Goal: Task Accomplishment & Management: Use online tool/utility

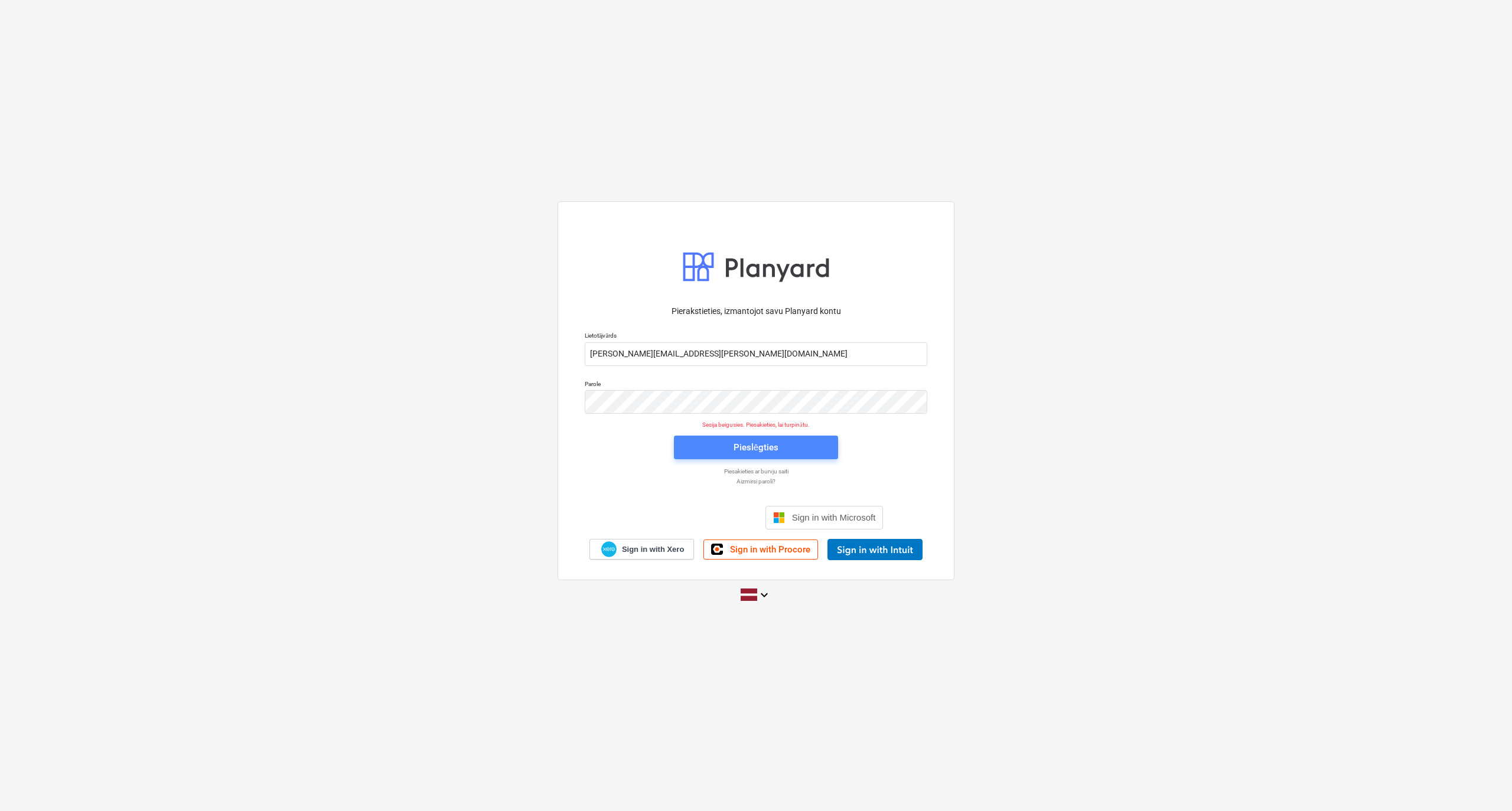
drag, startPoint x: 714, startPoint y: 445, endPoint x: 719, endPoint y: 437, distance: 9.4
click at [719, 437] on button "Pieslēgties" at bounding box center [756, 447] width 164 height 24
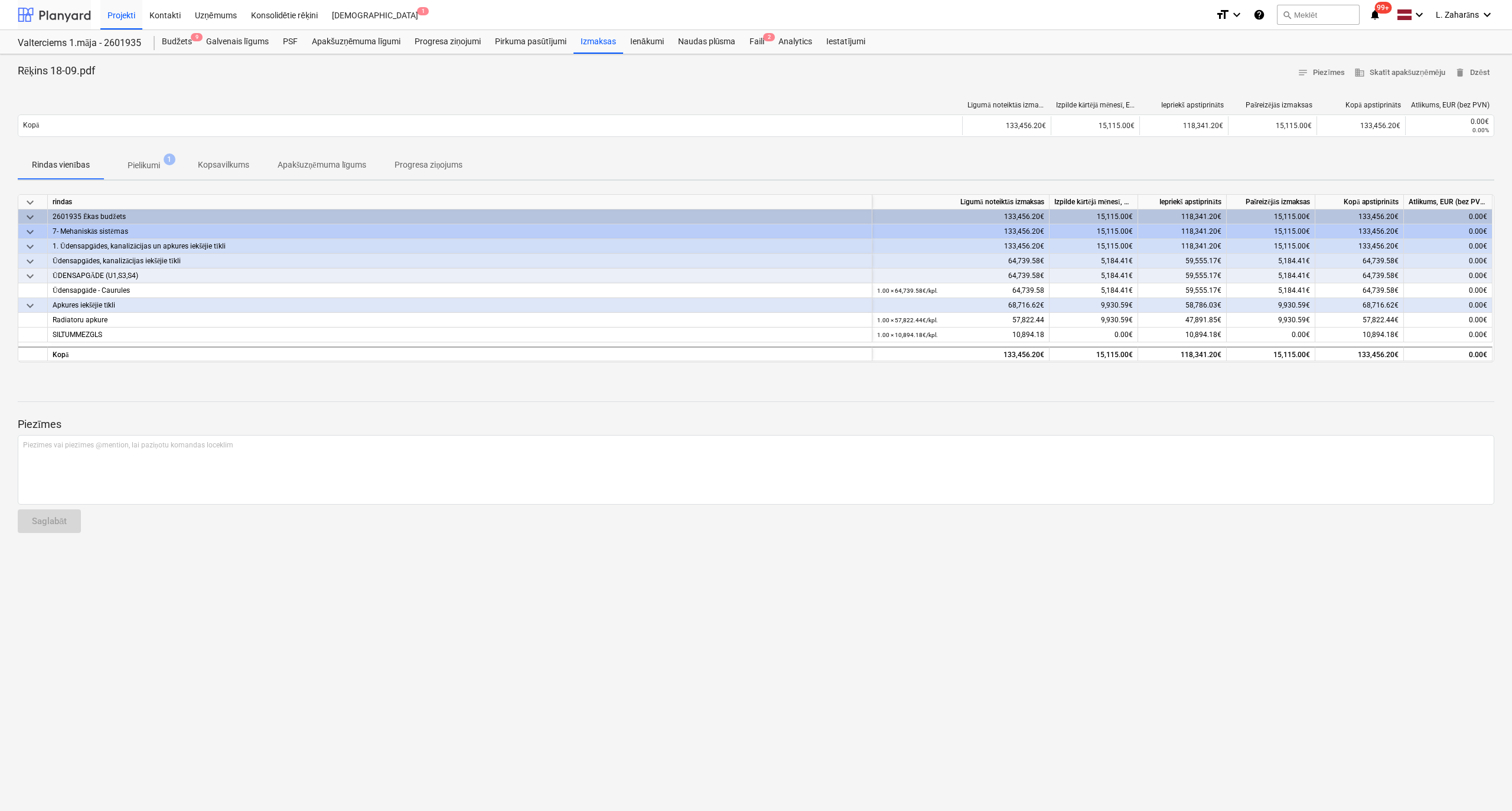
click at [26, 14] on div at bounding box center [54, 14] width 73 height 29
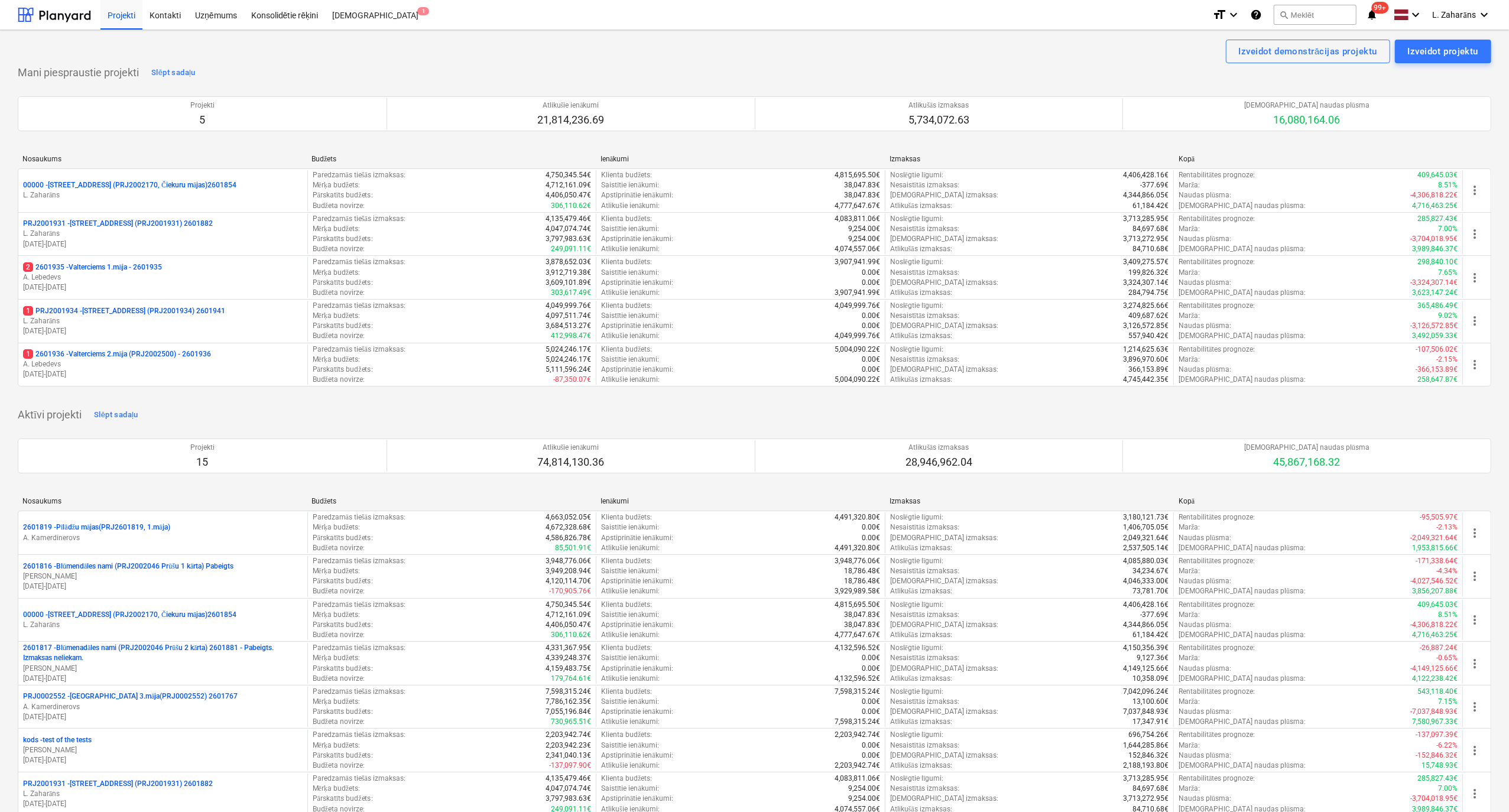
drag, startPoint x: 116, startPoint y: 355, endPoint x: 123, endPoint y: 351, distance: 8.1
click at [117, 355] on p "1 2601936 - Valterciems 2.māja (PRJ2002500) - 2601936" at bounding box center [117, 354] width 188 height 10
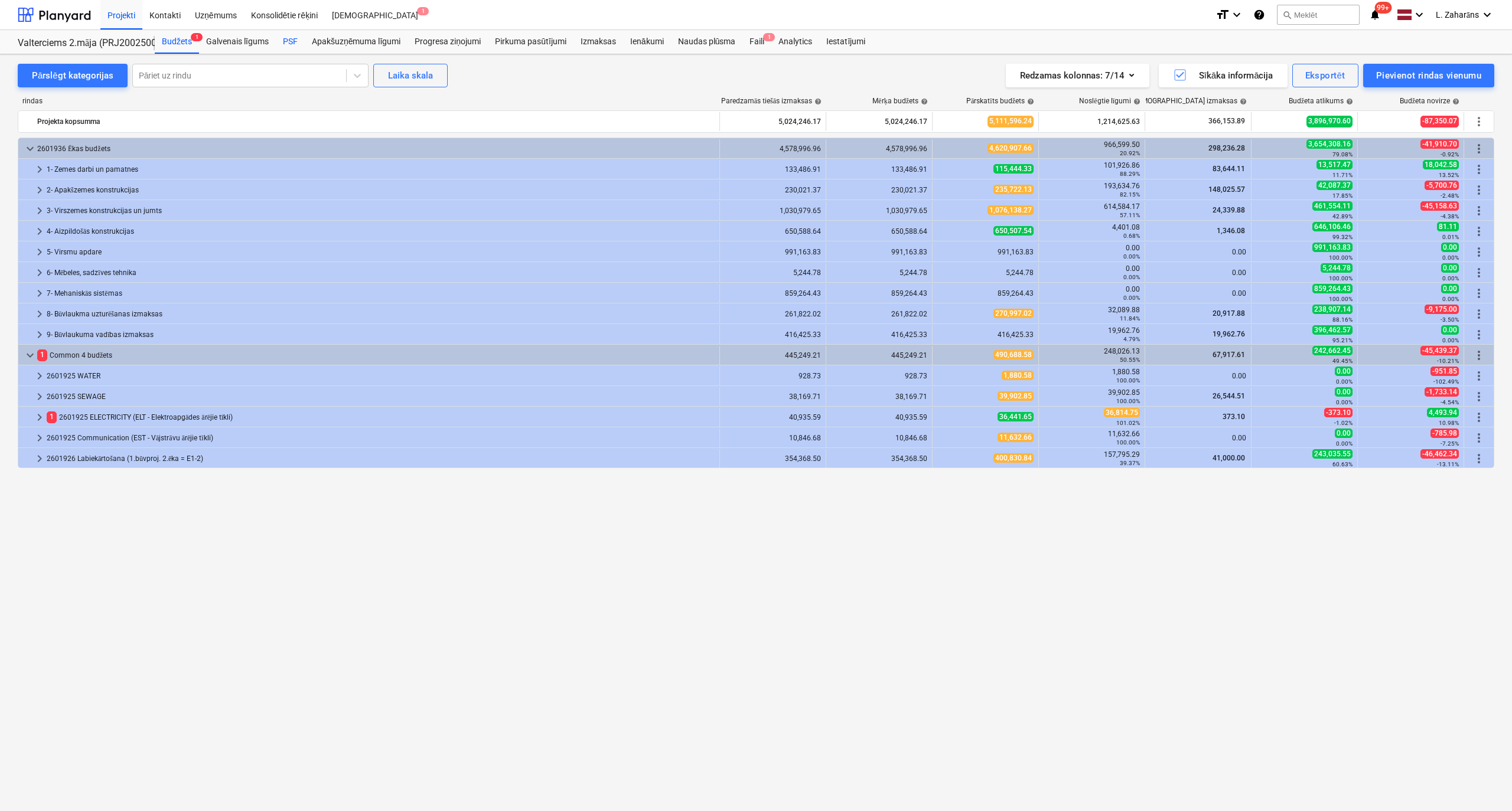
click at [293, 39] on div "PSF" at bounding box center [290, 41] width 29 height 24
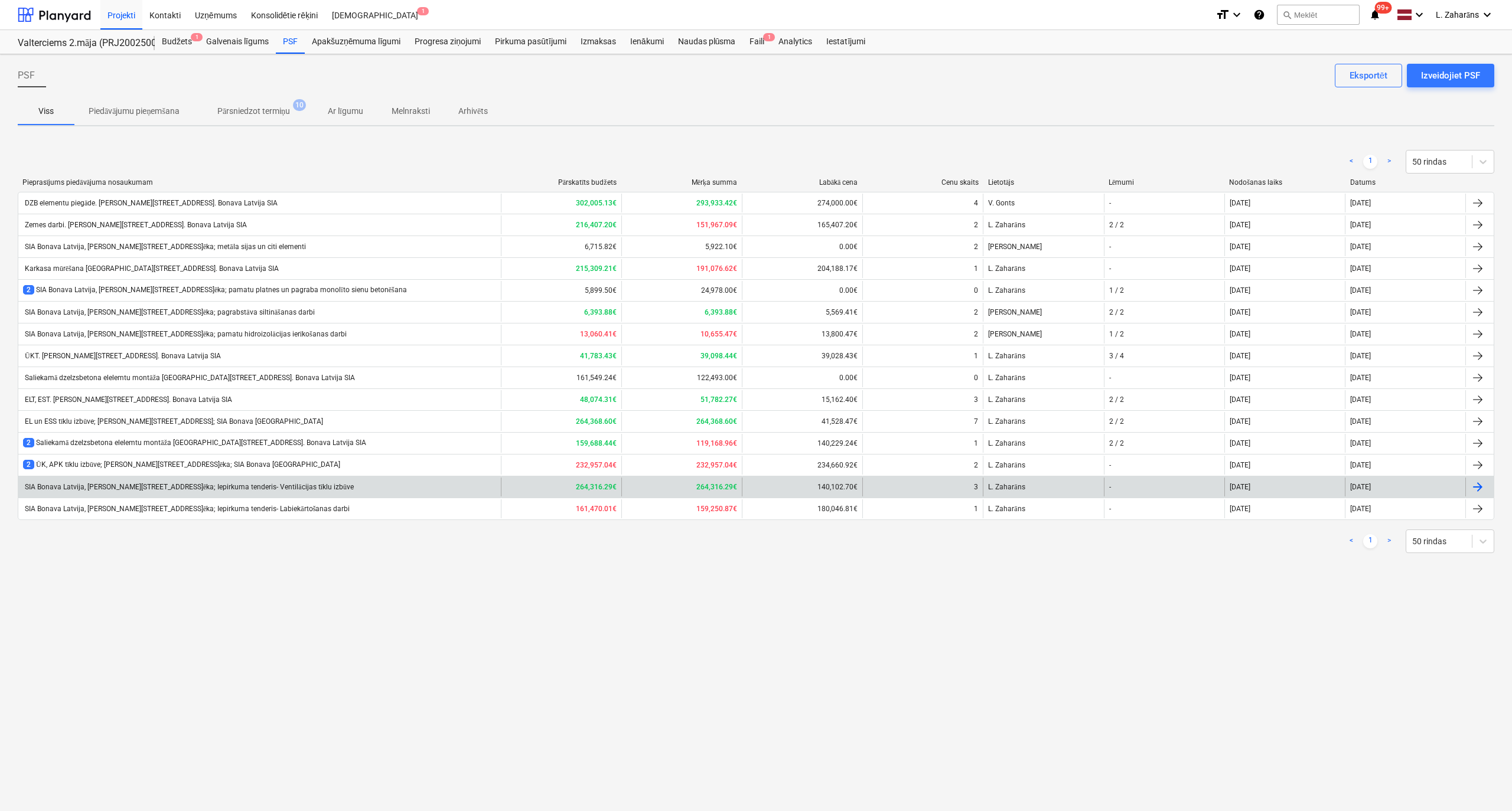
click at [194, 486] on div "SIA Bonava Latvija, [PERSON_NAME][STREET_ADDRESS]ēka; Iepirkuma tenderis- Venti…" at bounding box center [188, 487] width 331 height 9
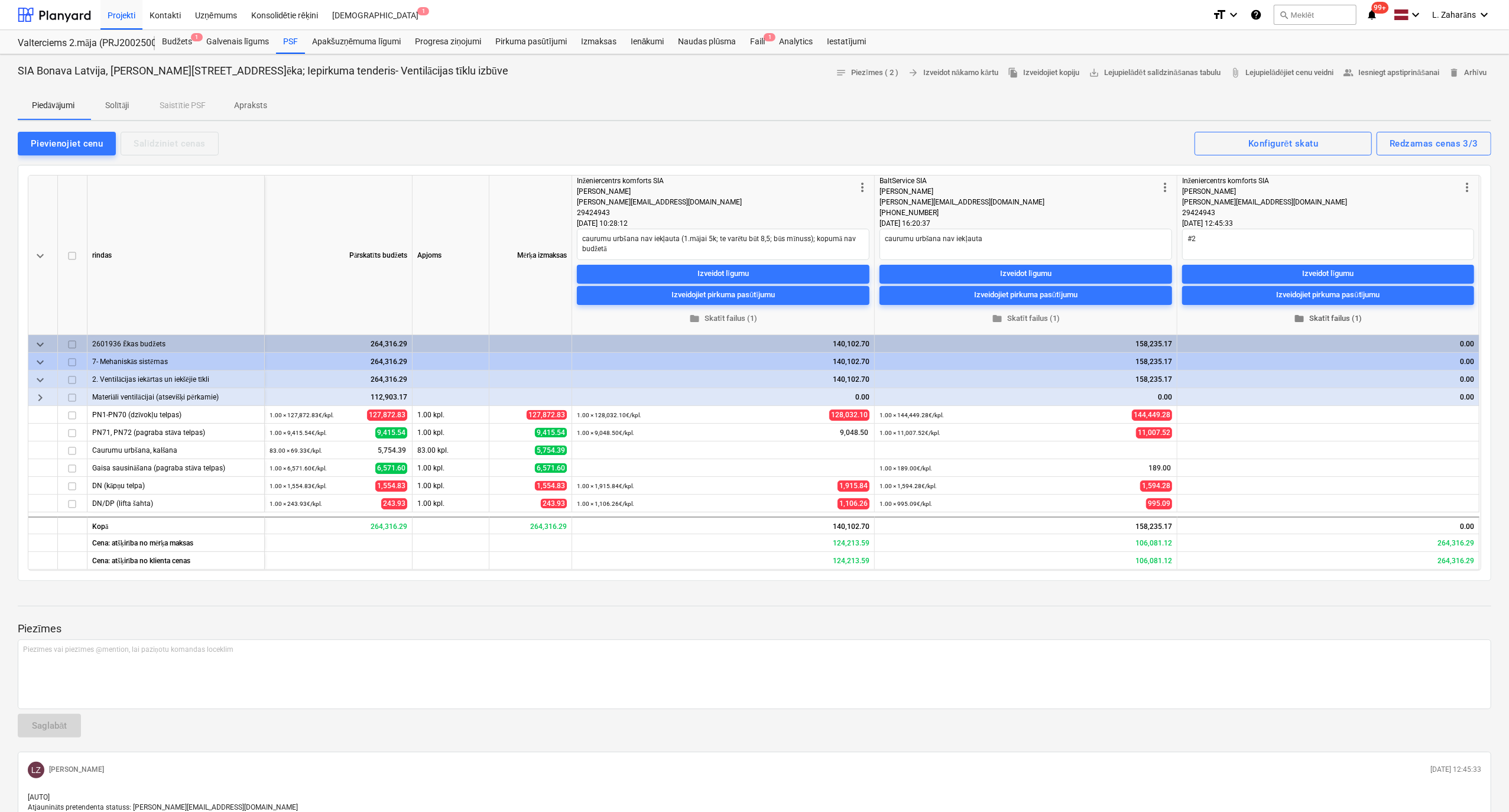
click at [1323, 318] on span "folder Skatīt failus (1)" at bounding box center [1328, 319] width 283 height 14
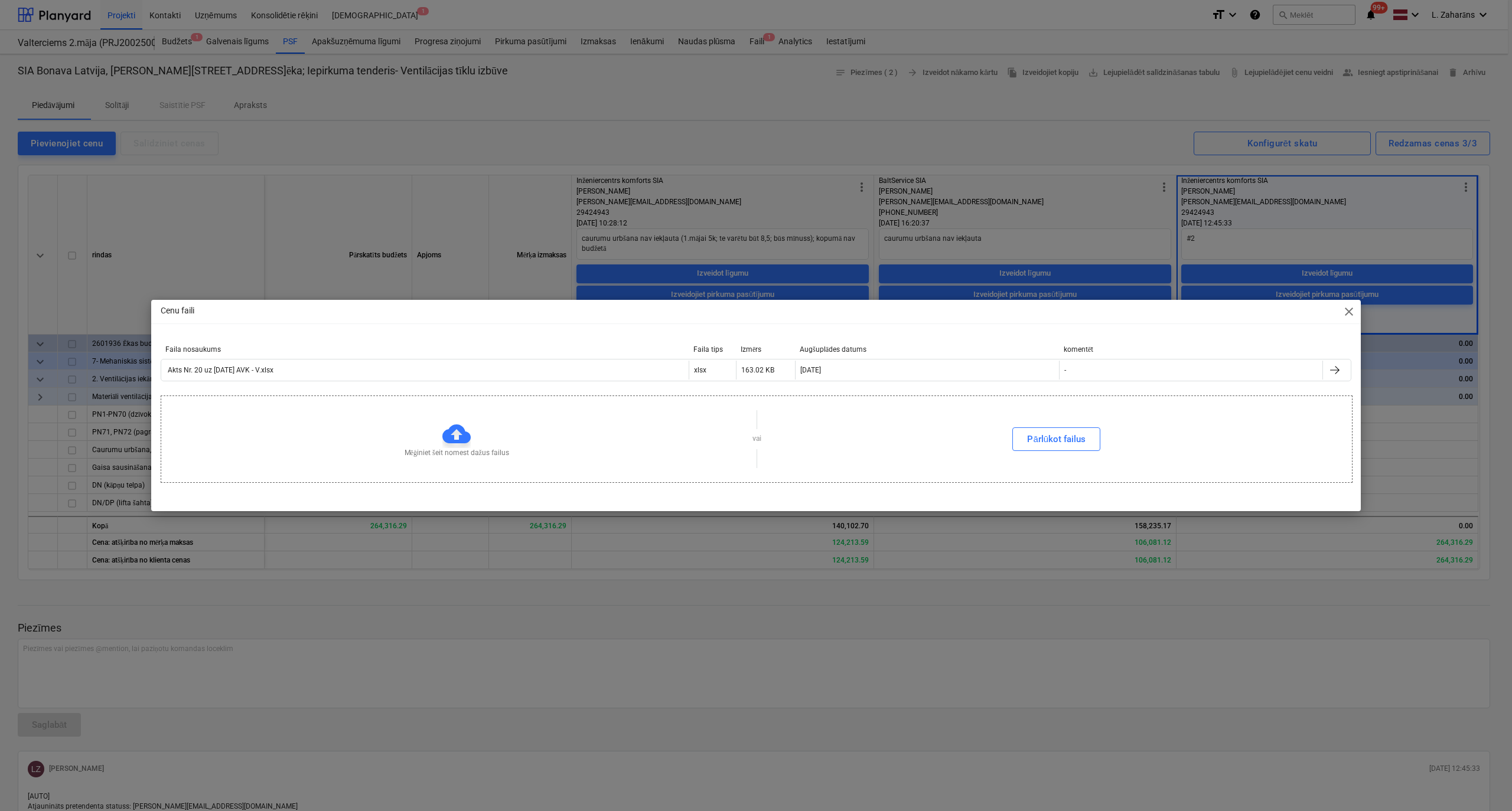
click at [1350, 309] on span "close" at bounding box center [1349, 311] width 14 height 14
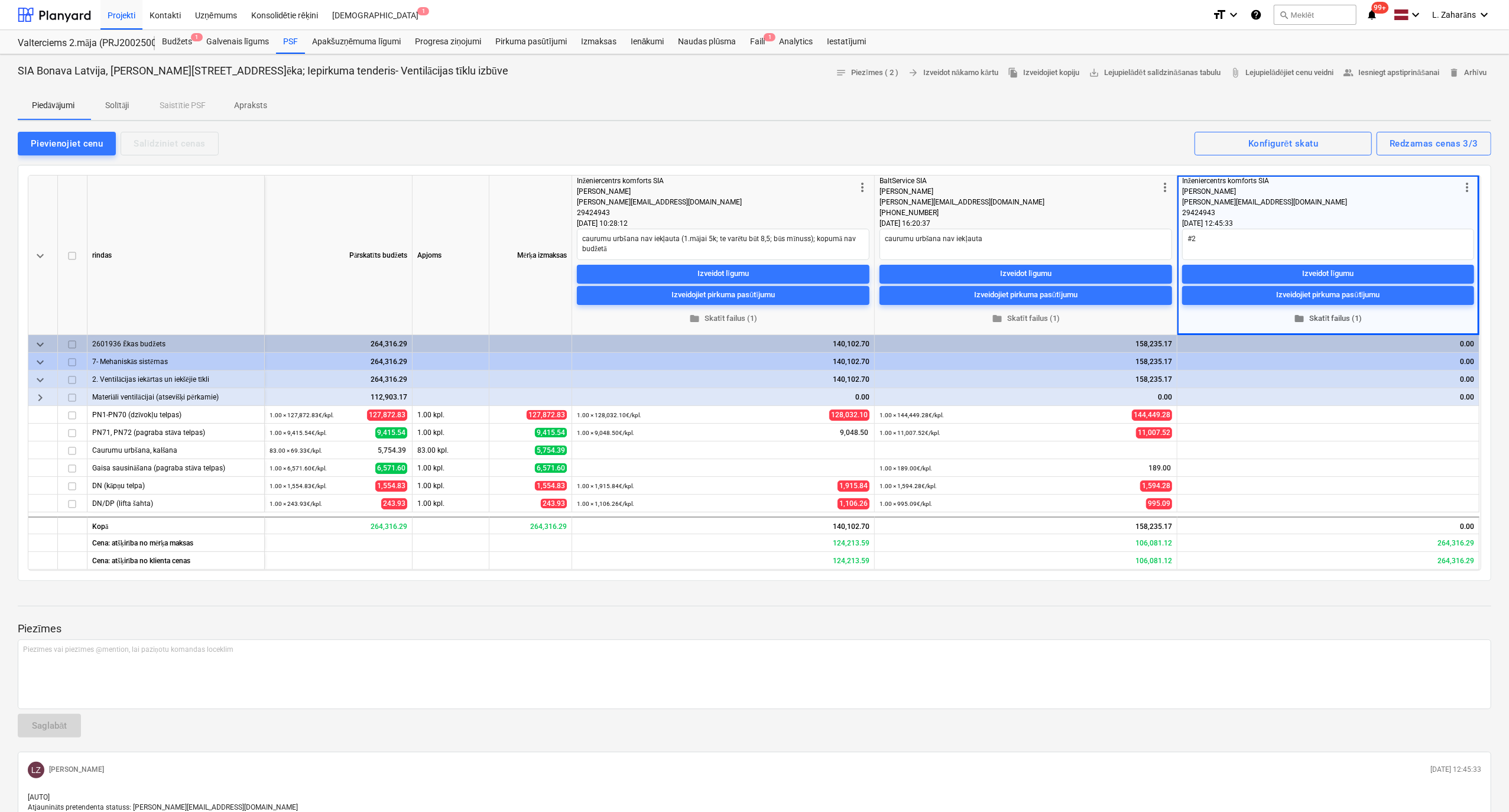
click at [1325, 312] on span "folder Skatīt failus (1)" at bounding box center [1328, 319] width 283 height 14
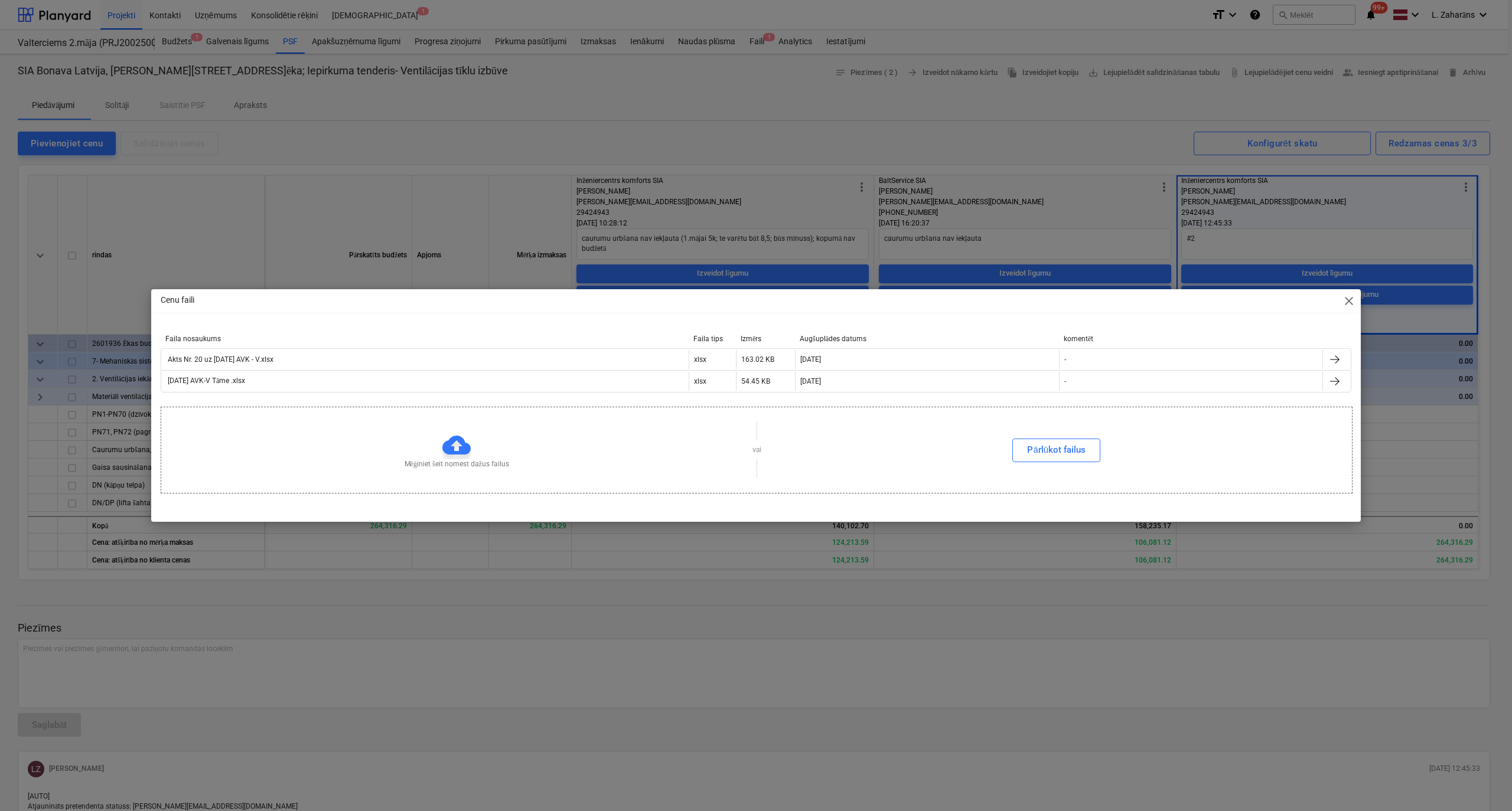
click at [1347, 298] on span "close" at bounding box center [1349, 300] width 14 height 14
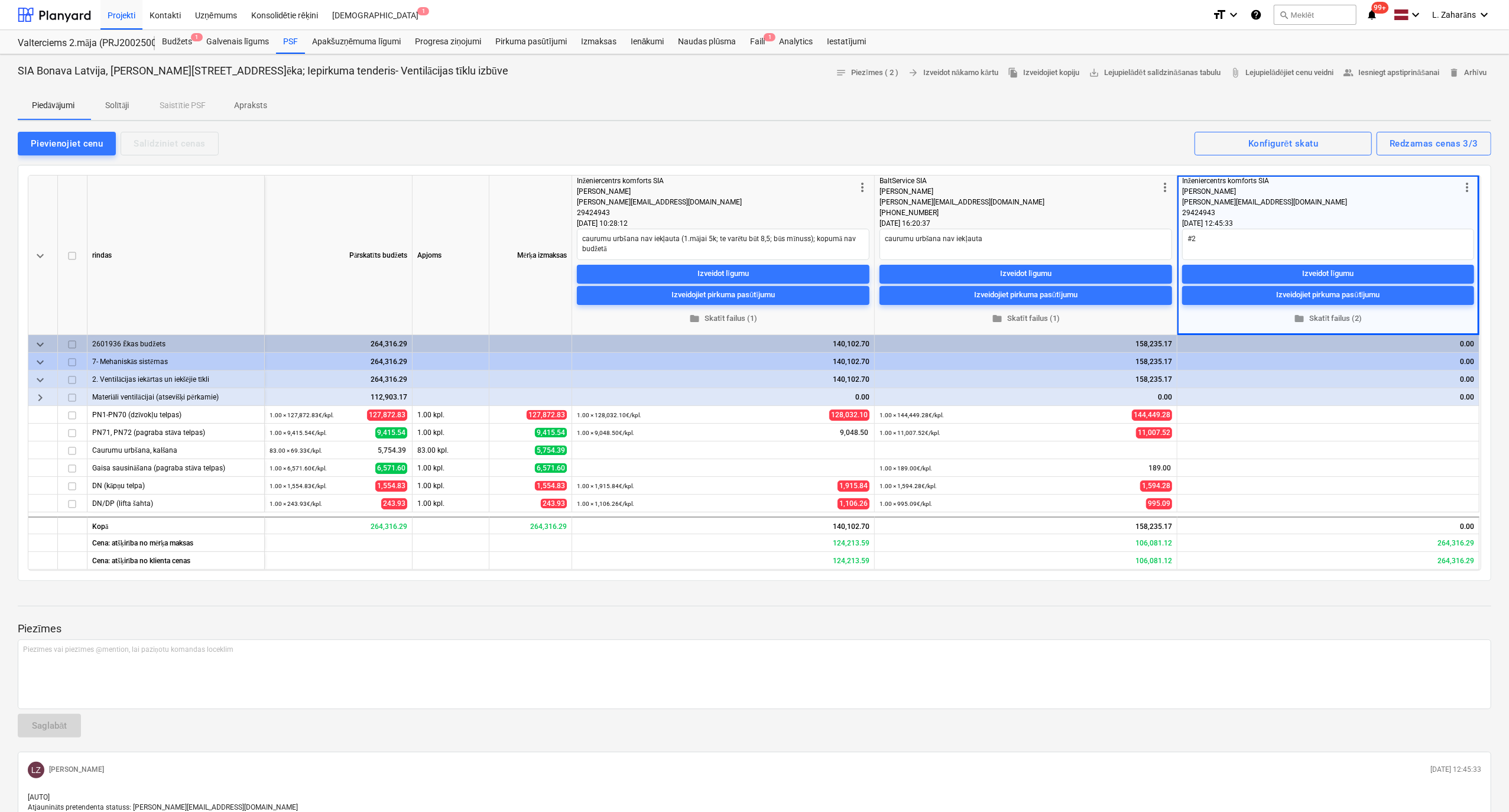
type textarea "x"
click at [1188, 501] on span "edit" at bounding box center [1187, 504] width 10 height 10
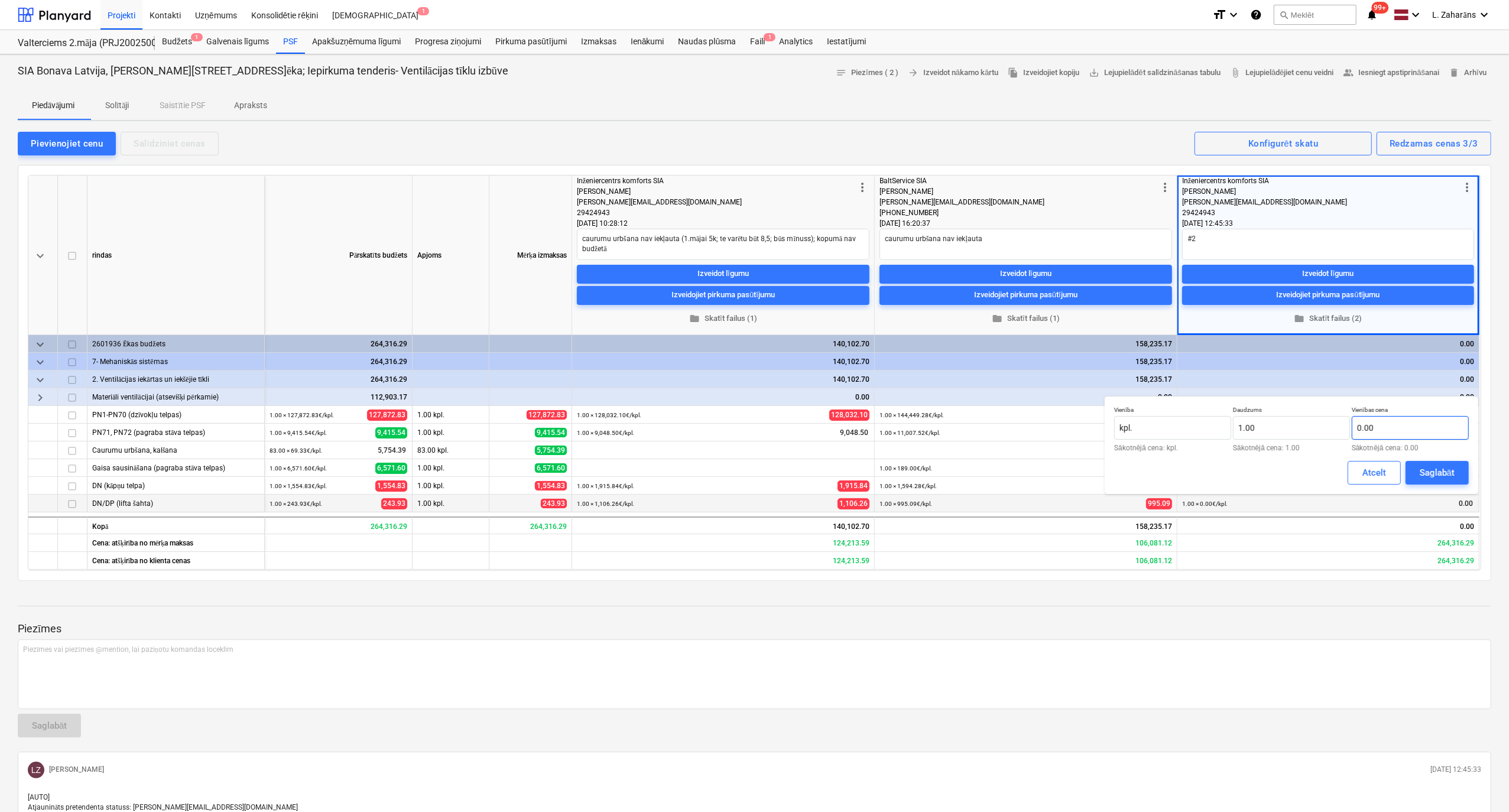
type textarea "x"
click at [1412, 426] on input "text" at bounding box center [1411, 427] width 117 height 24
paste input "1106,26"
type input "1,106.26"
click at [1434, 468] on div "Saglabāt" at bounding box center [1437, 472] width 35 height 16
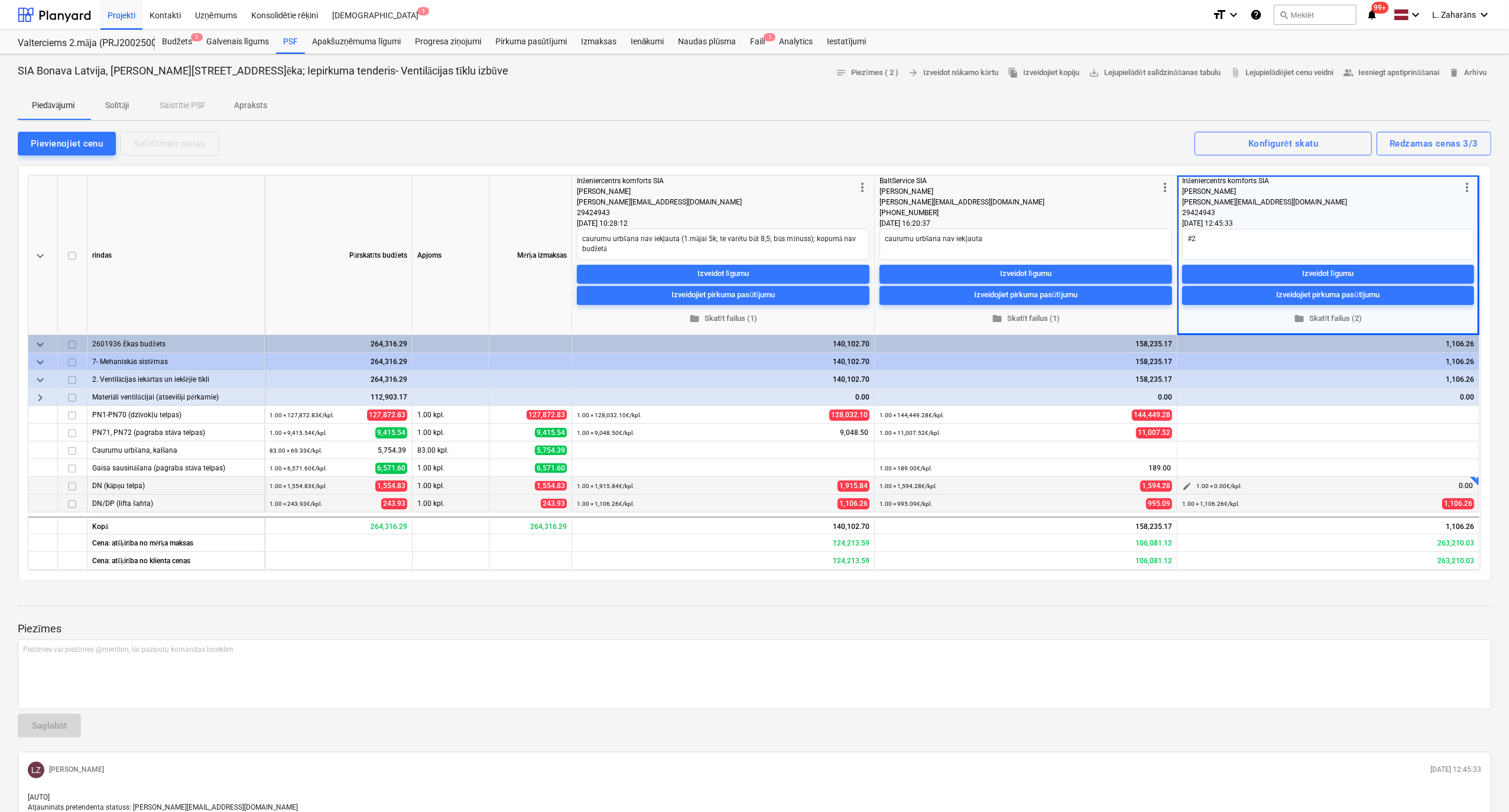
click at [1185, 487] on span "edit" at bounding box center [1187, 487] width 10 height 10
type textarea "x"
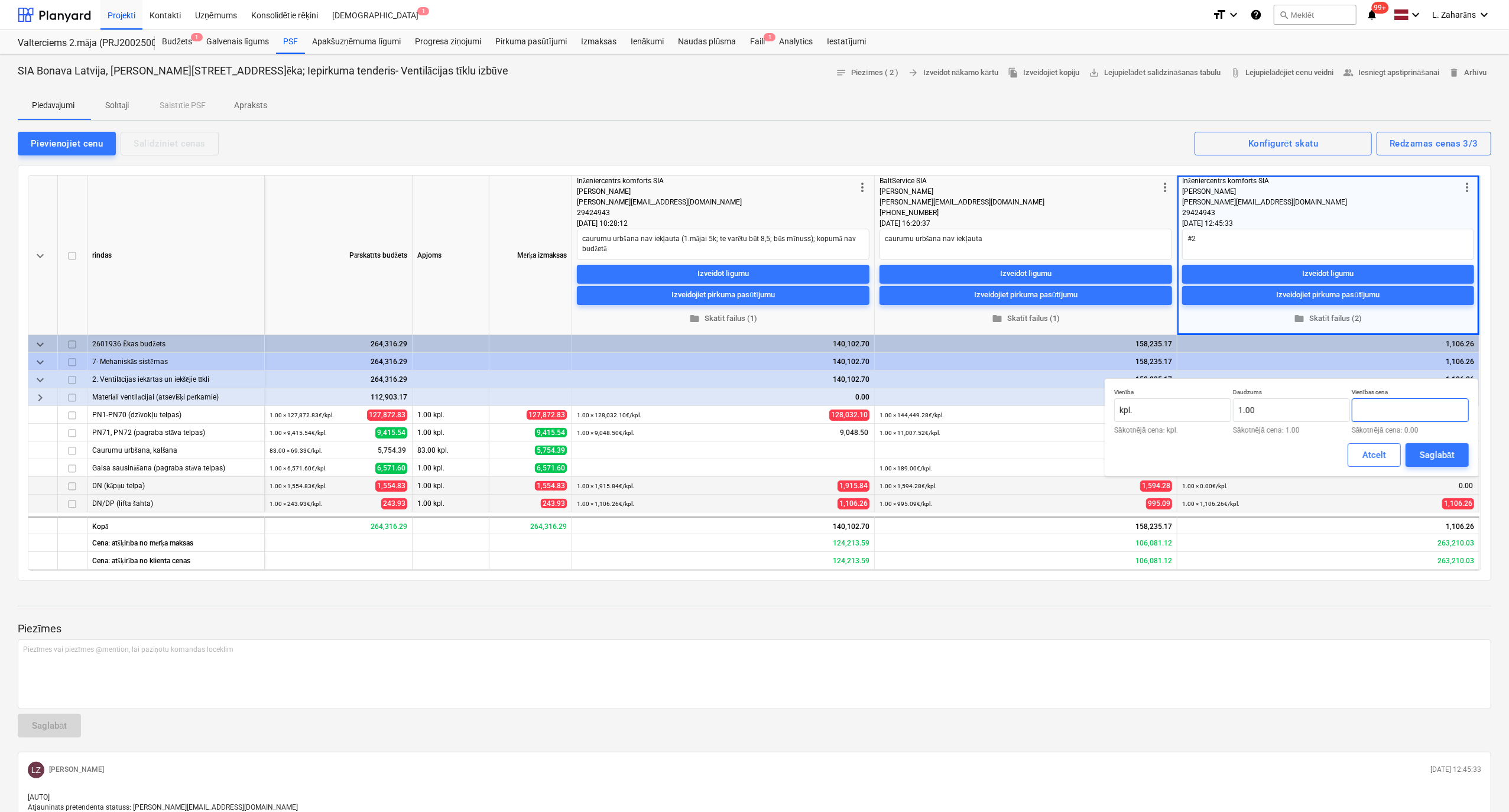
click at [1367, 409] on input "text" at bounding box center [1411, 410] width 117 height 24
type textarea "x"
paste input "1915,84"
type input "1,915.84"
click at [1434, 455] on div "Saglabāt" at bounding box center [1437, 455] width 35 height 16
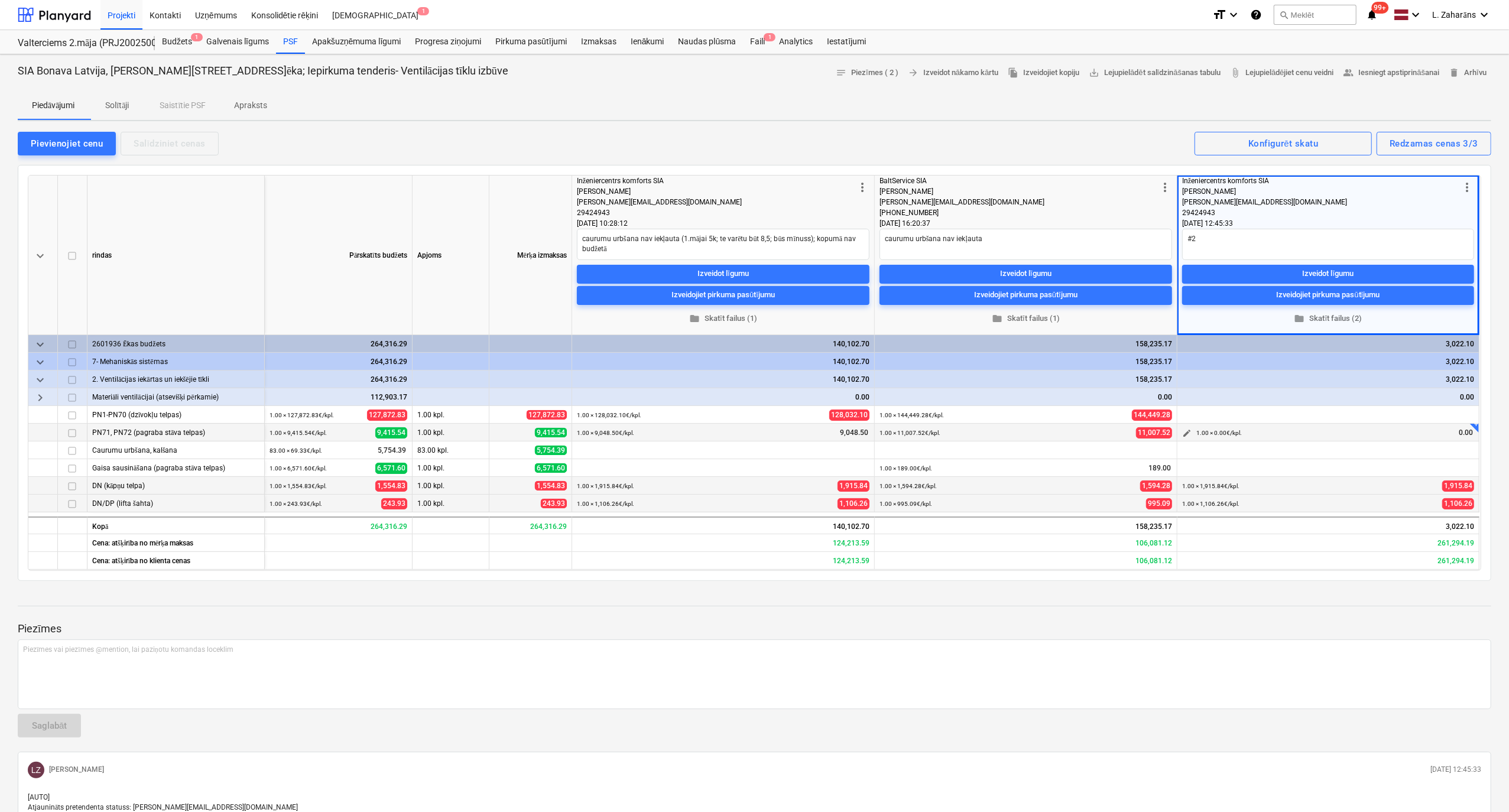
type textarea "x"
click at [1188, 431] on span "edit" at bounding box center [1187, 433] width 10 height 10
click at [1388, 476] on input "text" at bounding box center [1411, 474] width 117 height 24
paste input "9048,50"
type input "9048,50"
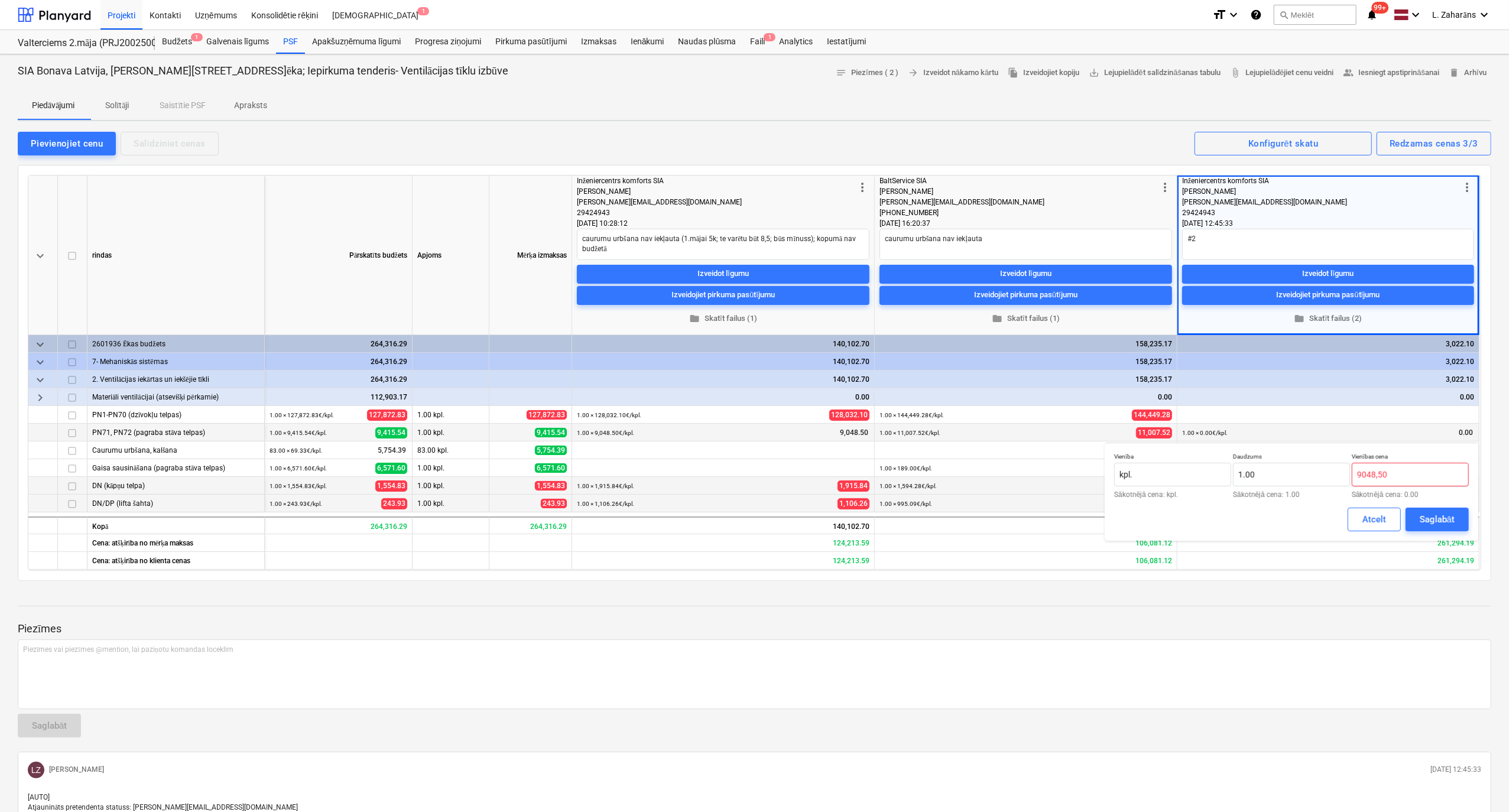
type textarea "x"
type input "9,048.50"
click at [1440, 523] on div "Saglabāt" at bounding box center [1437, 519] width 35 height 16
type textarea "x"
click at [1186, 412] on span "edit" at bounding box center [1187, 415] width 10 height 10
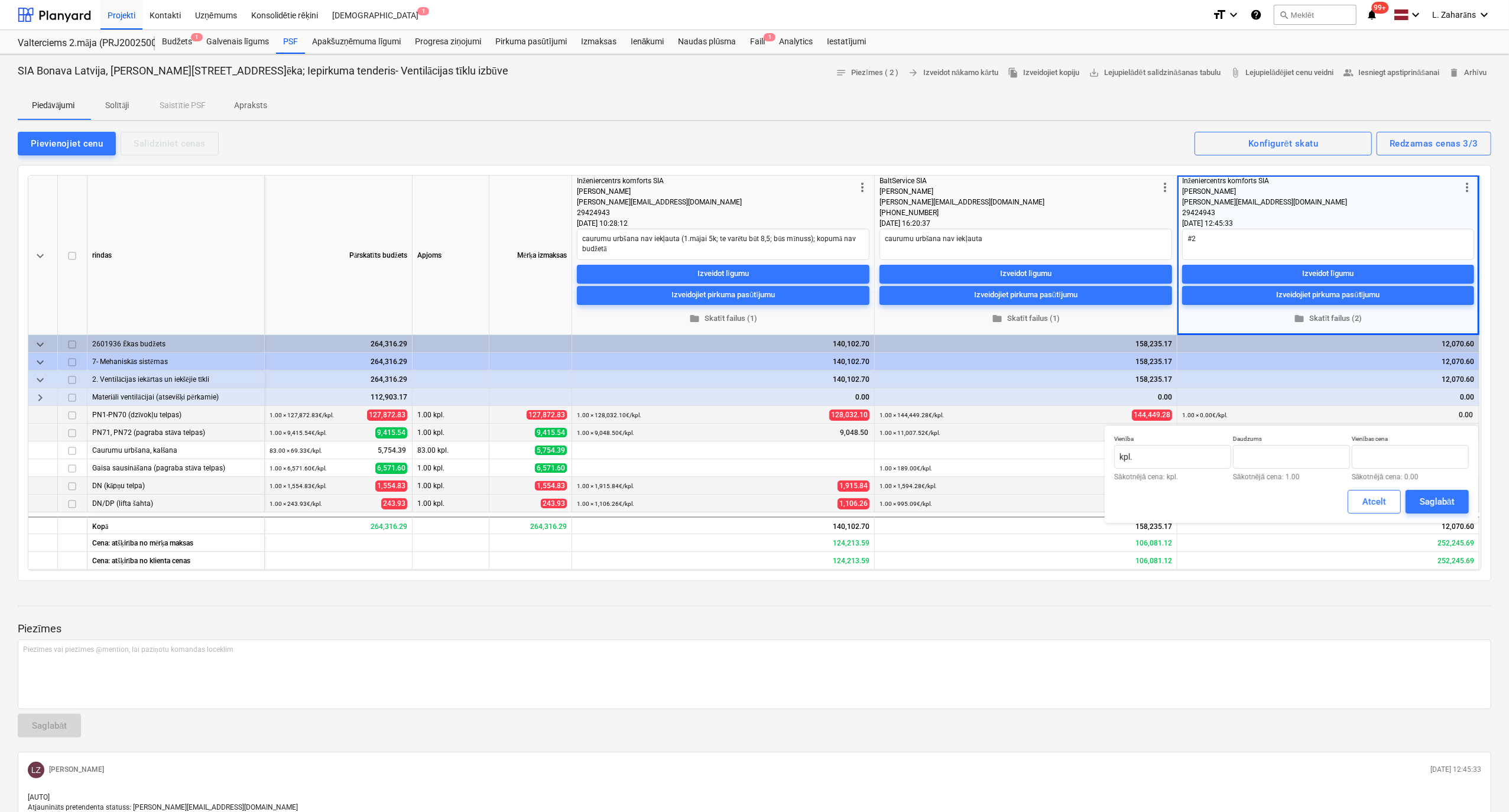
type input "1.00"
type input "0.00"
type textarea "x"
click at [1433, 459] on input "text" at bounding box center [1411, 457] width 117 height 24
paste input "126943,46"
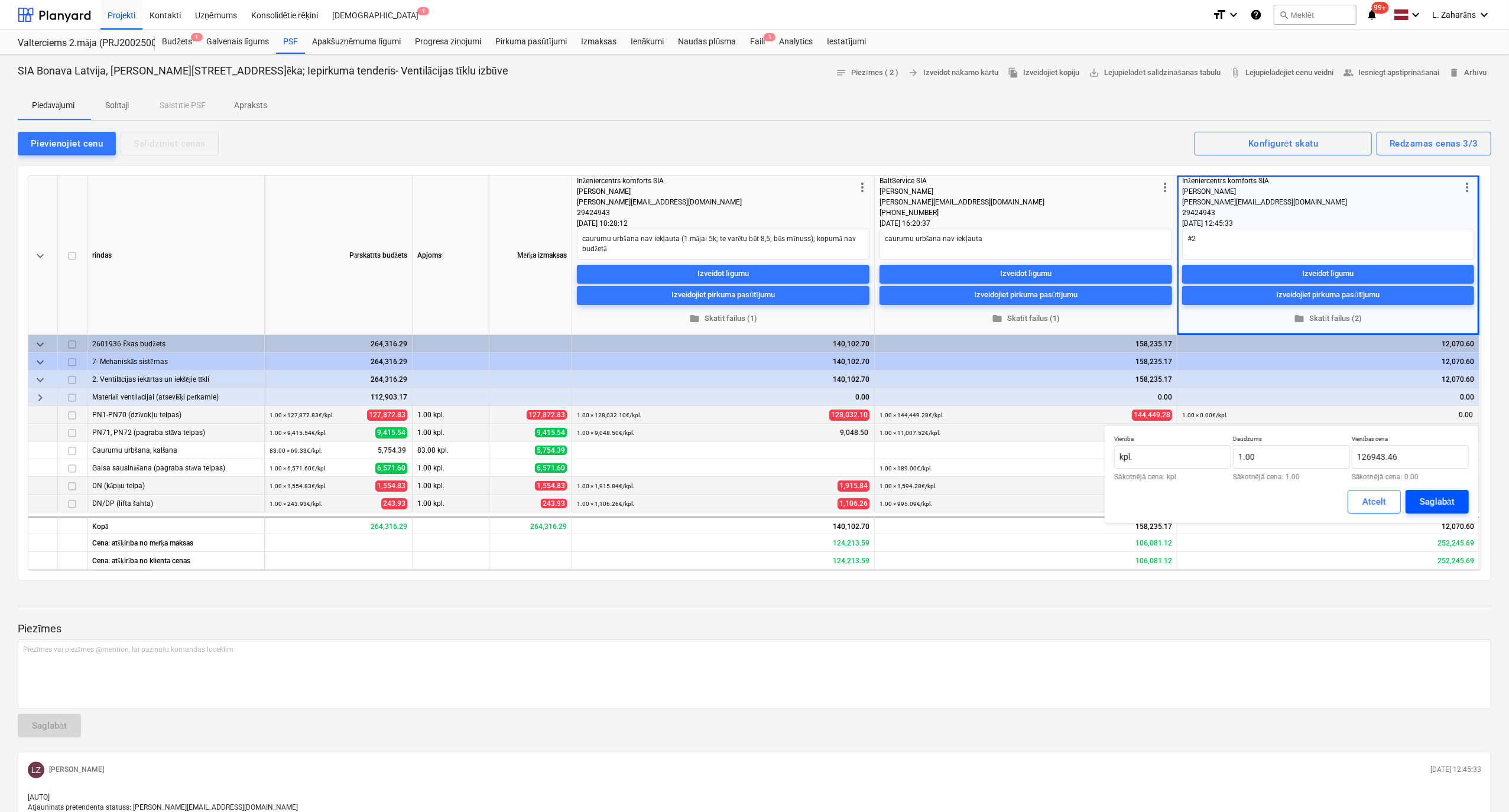
type input "126,943.46"
click at [1441, 502] on div "Saglabāt" at bounding box center [1437, 502] width 35 height 16
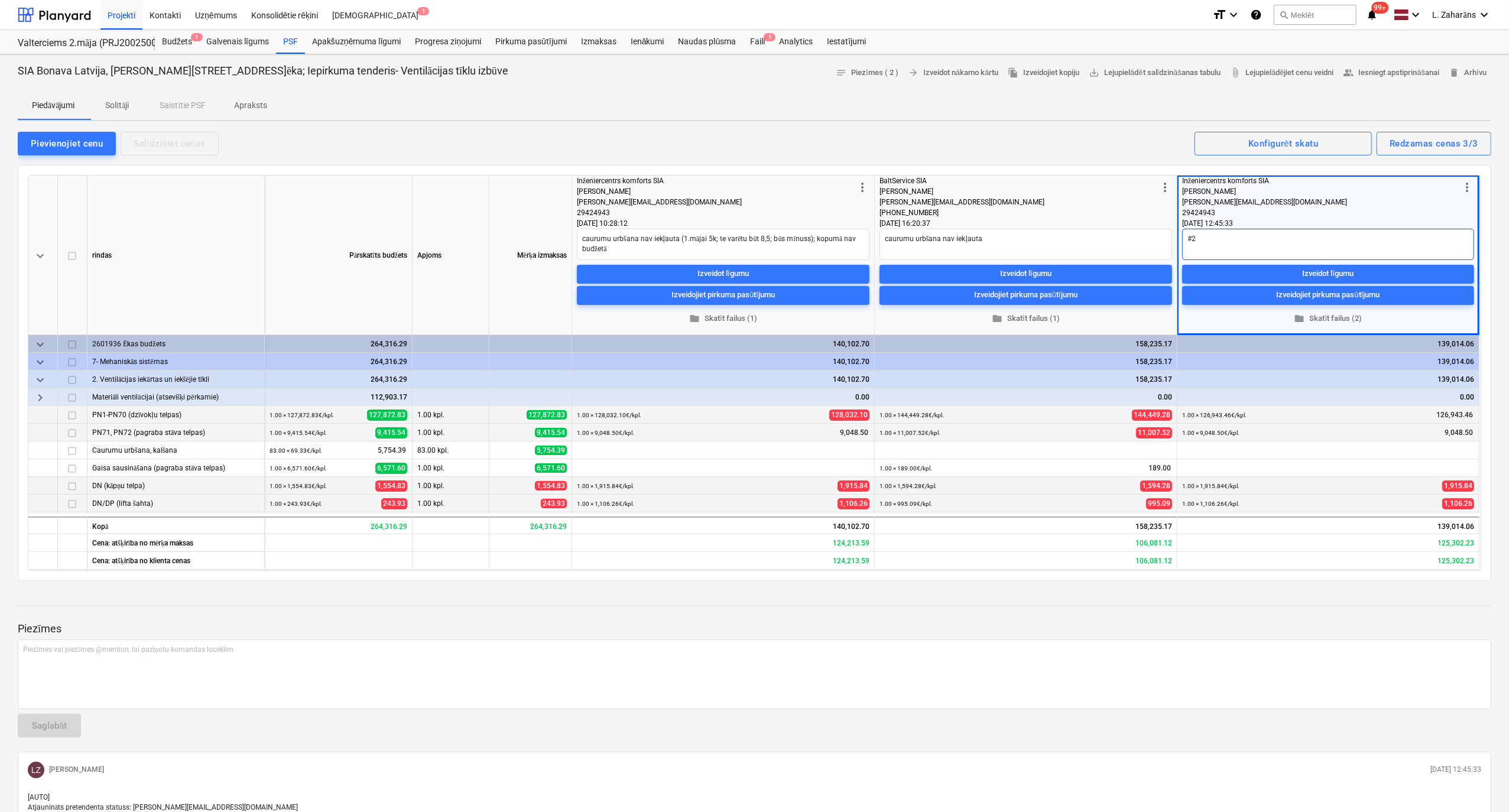
click at [1220, 244] on textarea "#2" at bounding box center [1328, 244] width 292 height 31
type textarea "x"
type textarea "#2;"
type textarea "x"
type textarea "#2;"
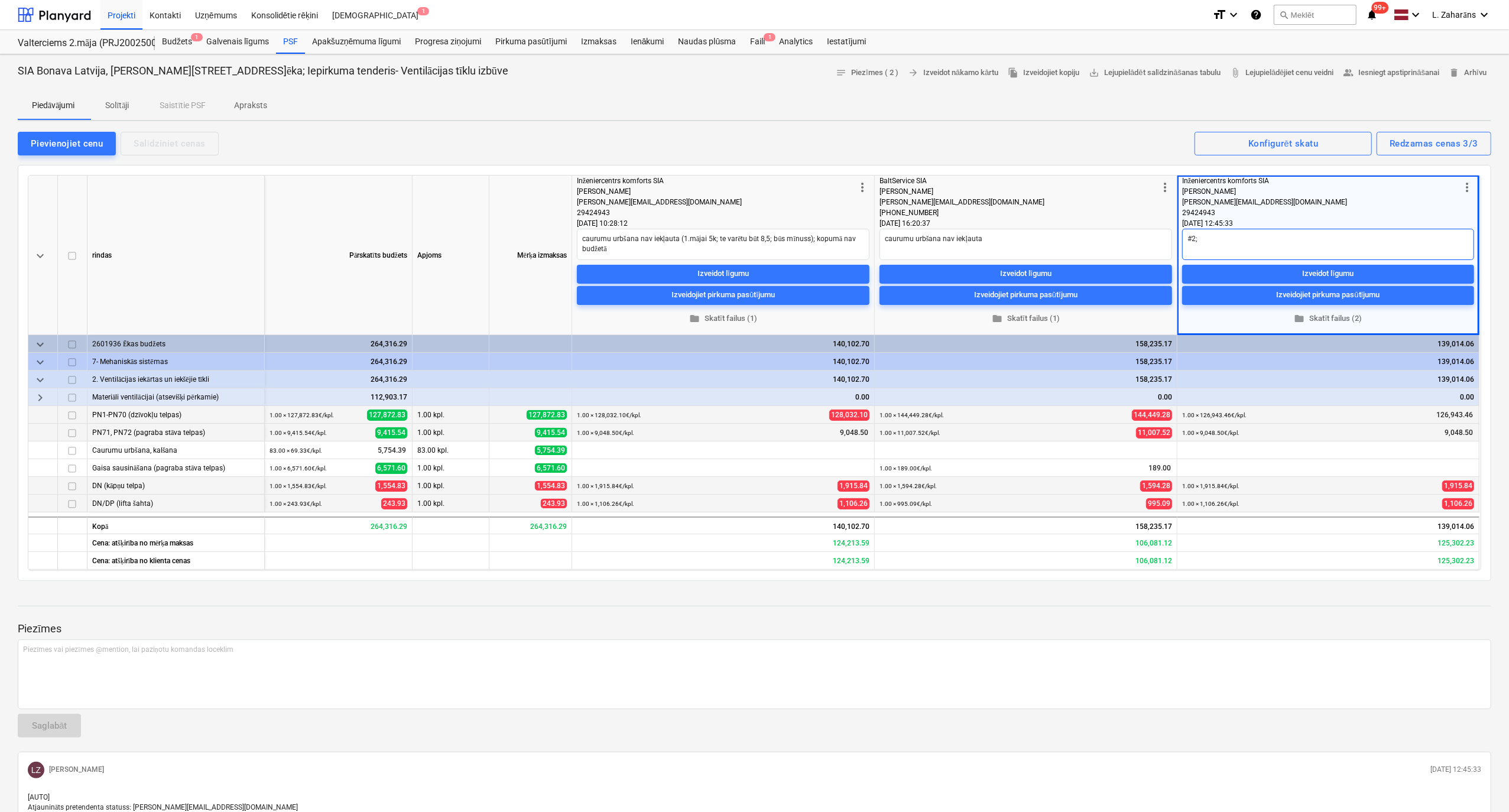
type textarea "x"
type textarea "#2; U"
type textarea "x"
type textarea "#2; Uz"
type textarea "x"
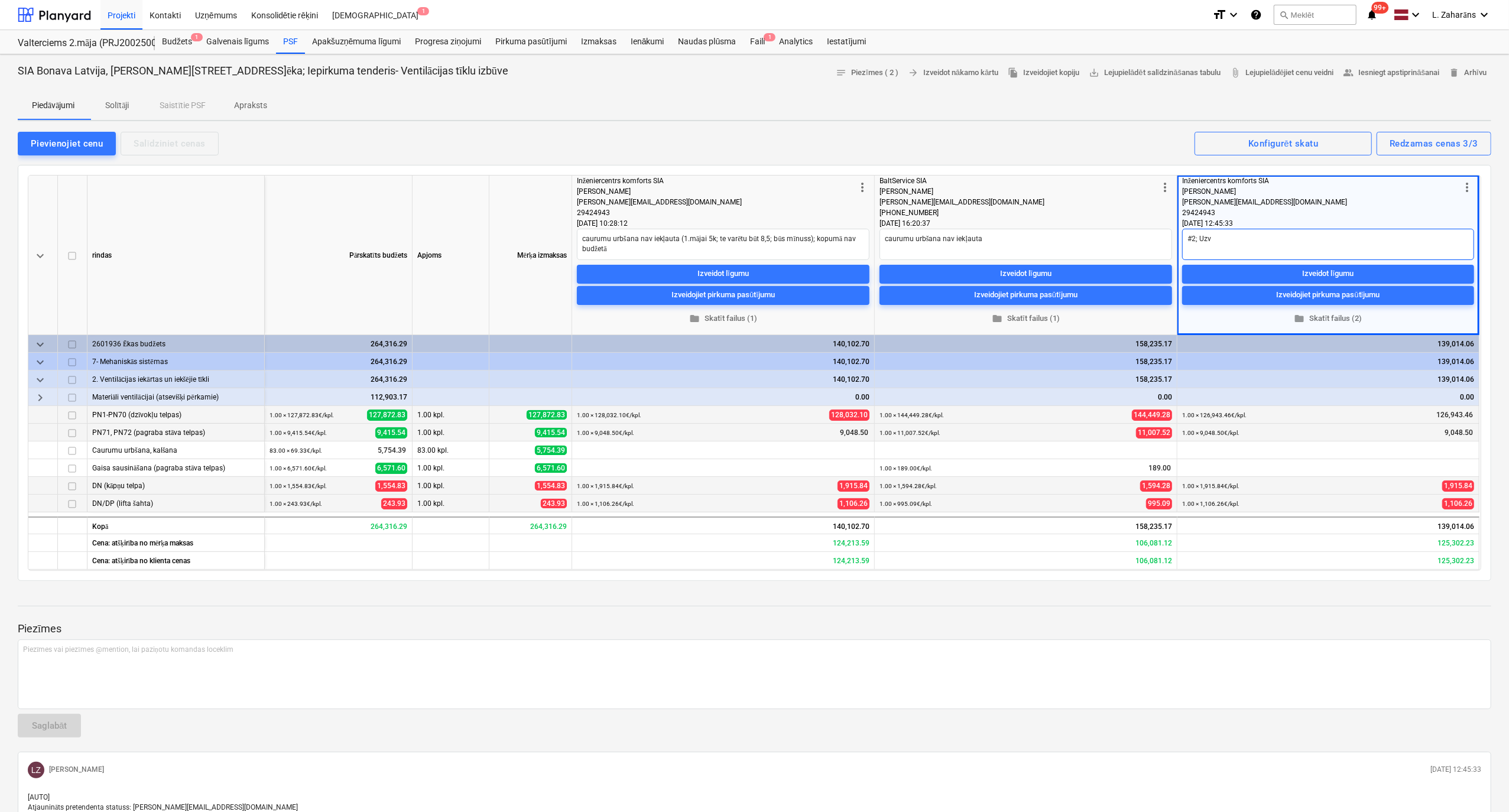
type textarea "#2; Uzva"
type textarea "x"
type textarea "#2; Uzvar"
type textarea "x"
type textarea "#2; [GEOGRAPHIC_DATA]"
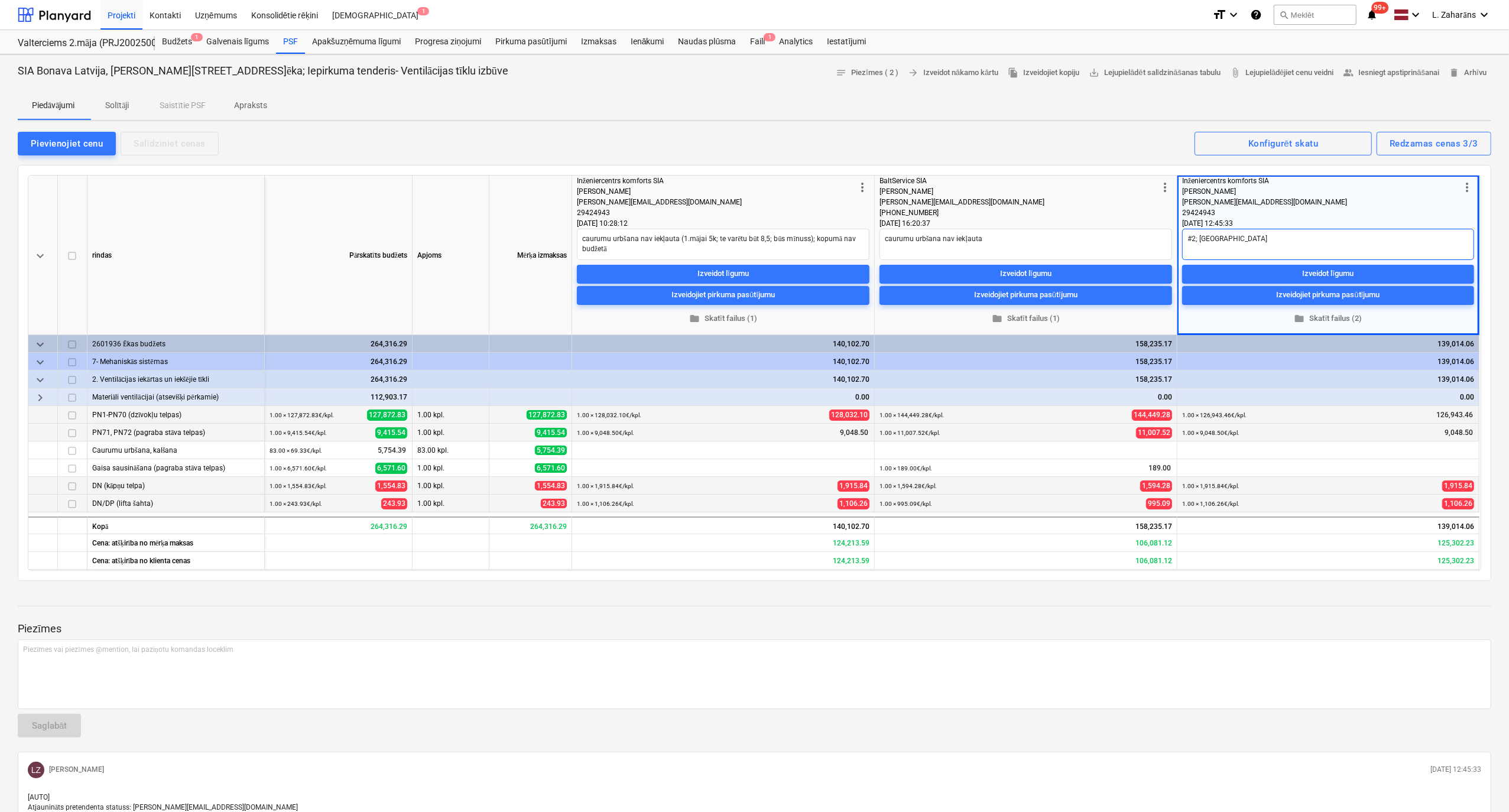
type textarea "x"
type textarea "#2; Uzvarēt"
type textarea "x"
type textarea "#2; [GEOGRAPHIC_DATA]"
type textarea "x"
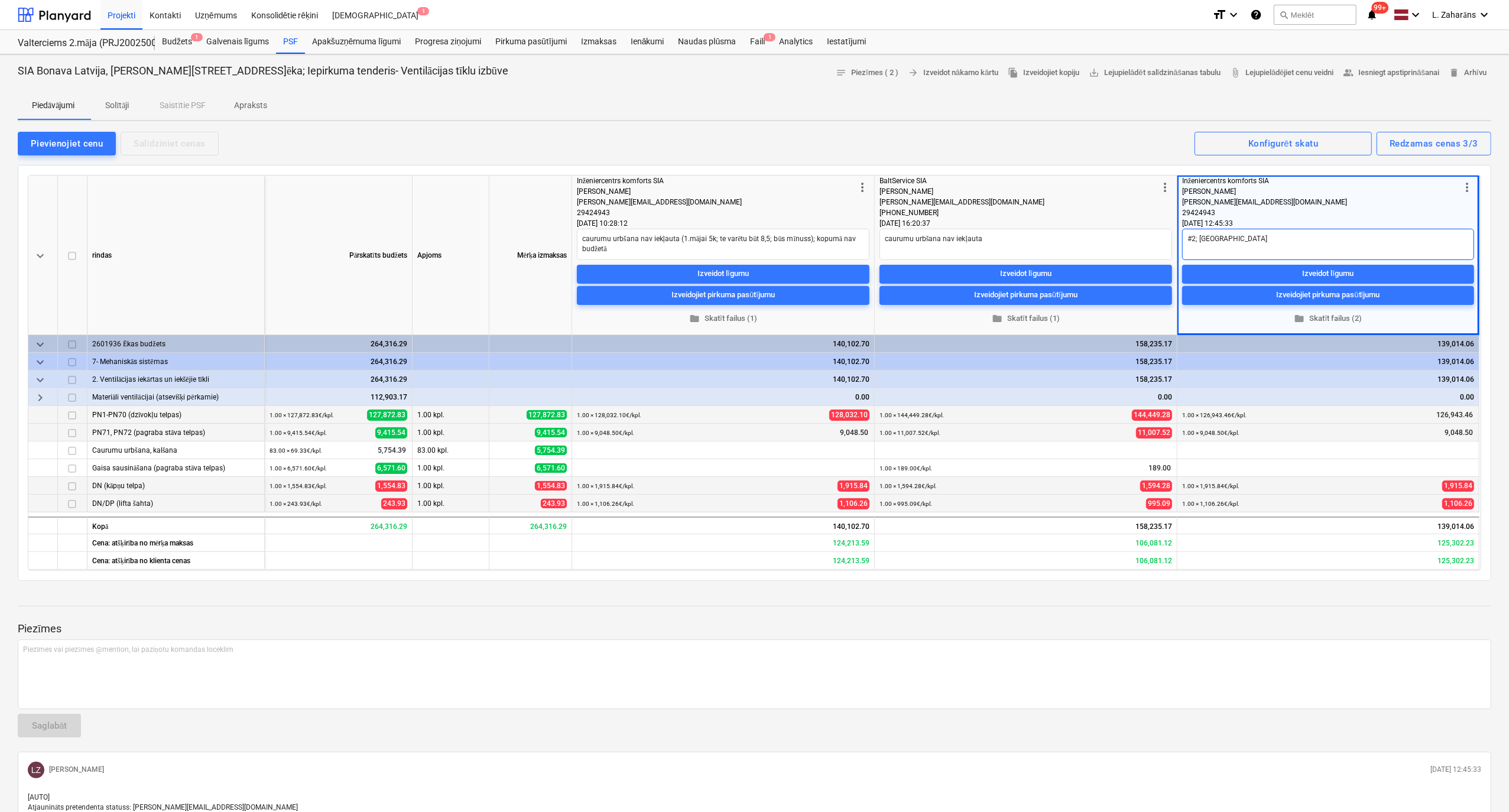
type textarea "#2; Uzvarētāj"
type textarea "x"
type textarea "#2; Uzvarētājs"
type textarea "x"
click at [1062, 150] on div "Pievienojiet cenu Salīdziniet cenas Redzamas cenas 3/3 Konfigurēt skatu" at bounding box center [754, 143] width 1474 height 25
